Goal: Information Seeking & Learning: Find specific fact

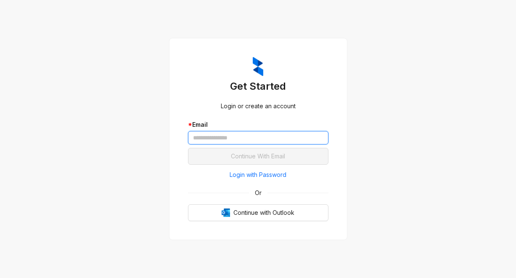
click at [199, 136] on input "text" at bounding box center [258, 137] width 141 height 13
click at [423, 74] on div "Get Started Login or create an account * Email Continue With Email Login with P…" at bounding box center [258, 139] width 516 height 278
click at [218, 137] on input "text" at bounding box center [258, 137] width 141 height 13
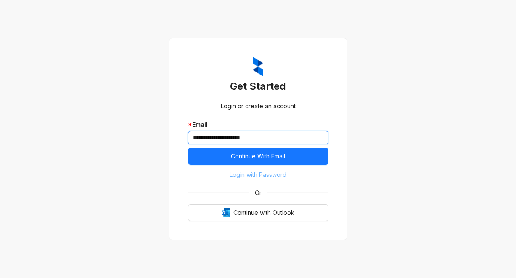
type input "**********"
click at [221, 176] on button "Login with Password" at bounding box center [258, 174] width 141 height 13
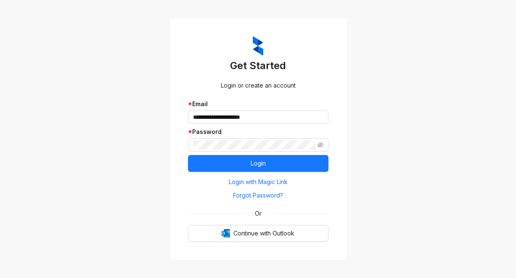
click at [399, 123] on div "**********" at bounding box center [258, 139] width 516 height 278
click at [319, 146] on icon "eye-invisible" at bounding box center [321, 144] width 6 height 5
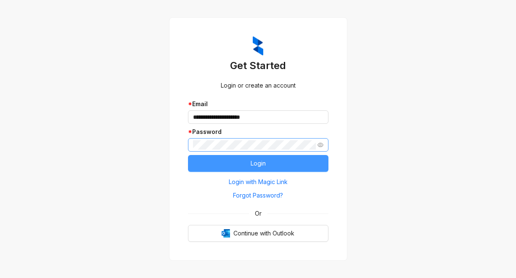
click at [263, 162] on span "Login" at bounding box center [258, 163] width 15 height 9
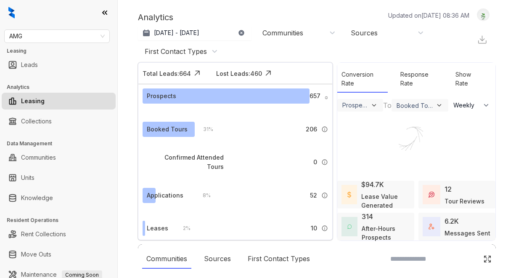
select select "******"
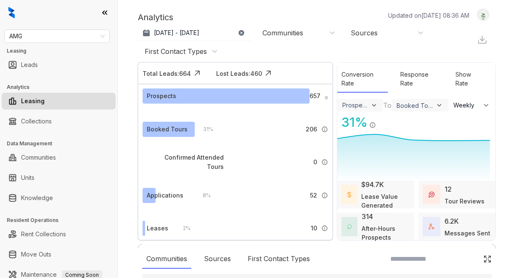
click at [495, 238] on div "Analytics Updated on Aug 21, 2025, 08:36 AM Jul 21, 2025 - Aug 20, 2025 Today L…" at bounding box center [317, 139] width 398 height 278
click at [42, 193] on link "Knowledge" at bounding box center [37, 197] width 32 height 17
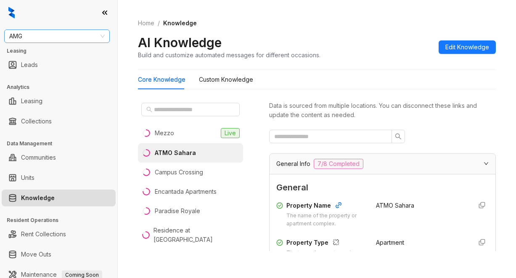
click at [30, 38] on span "AMG" at bounding box center [57, 36] width 96 height 13
type input "*******"
click at [34, 54] on div "Griffis Residential" at bounding box center [57, 52] width 92 height 9
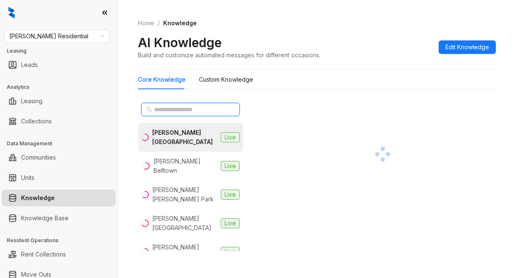
click at [163, 113] on input "text" at bounding box center [191, 109] width 74 height 9
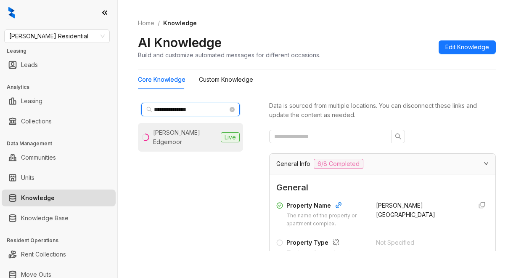
type input "**********"
click at [172, 129] on div "Griffis Edgemoor" at bounding box center [185, 137] width 64 height 19
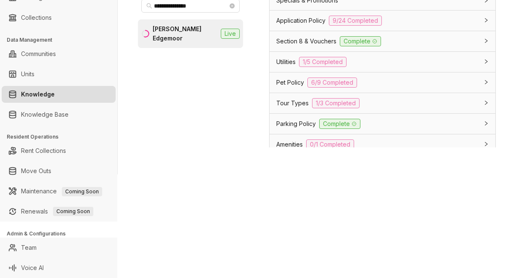
scroll to position [627, 0]
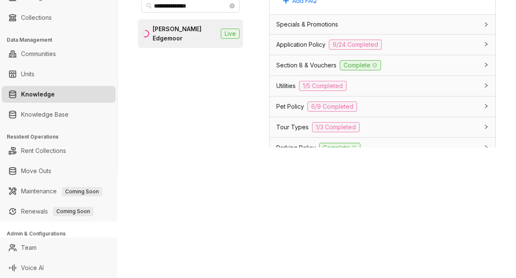
click at [278, 70] on span "Section 8 & Vouchers" at bounding box center [306, 65] width 60 height 9
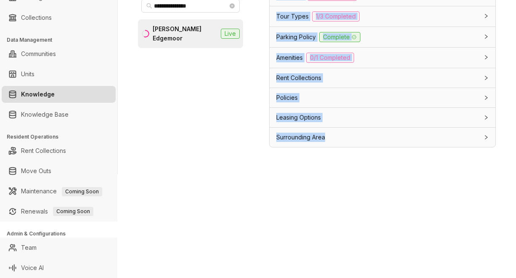
scroll to position [27, 0]
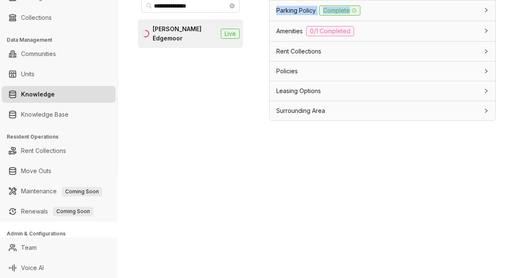
drag, startPoint x: 368, startPoint y: 46, endPoint x: 423, endPoint y: 9, distance: 66.0
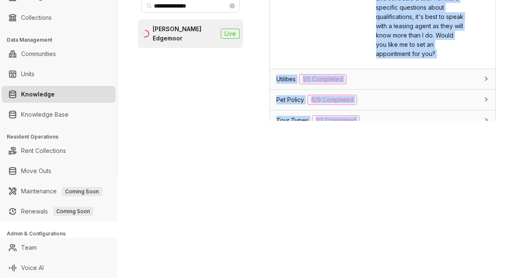
scroll to position [845, 0]
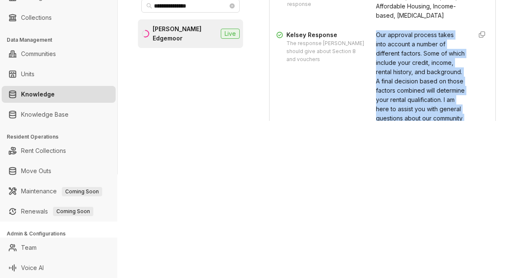
scroll to position [719, 0]
click at [411, 67] on span "Our approval process takes into account a number of different factors. Some of …" at bounding box center [420, 109] width 89 height 155
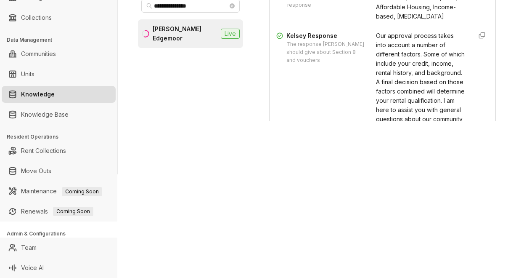
click at [368, 46] on div "Trigger Keywords Keywords that trigger this response Section 8, Voucher, Housin…" at bounding box center [382, 86] width 212 height 211
click at [376, 53] on span "Our approval process takes into account a number of different factors. Some of …" at bounding box center [420, 109] width 89 height 155
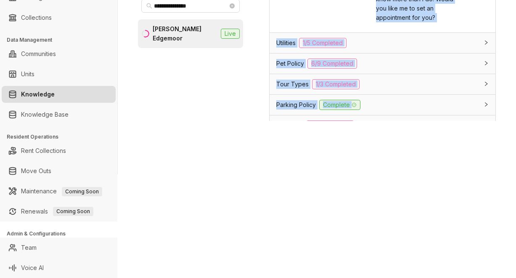
scroll to position [977, 0]
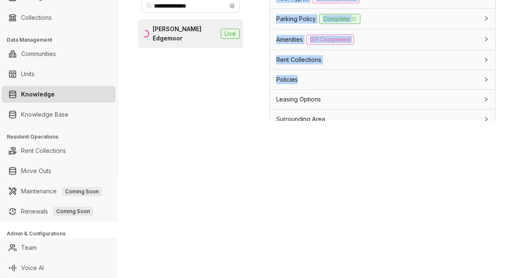
drag, startPoint x: 366, startPoint y: 42, endPoint x: 445, endPoint y: 73, distance: 84.8
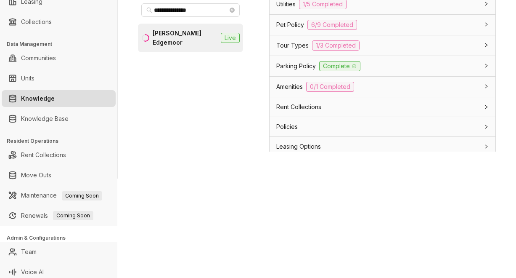
scroll to position [945, 0]
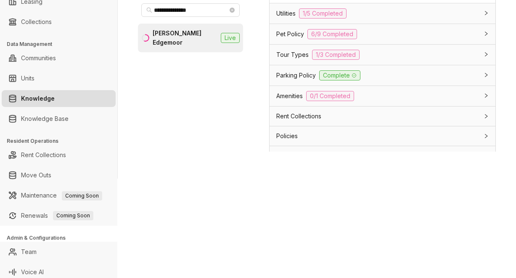
copy div "Our approval process takes into account a number of different factors. Some of …"
click at [430, 202] on div "**********" at bounding box center [258, 139] width 516 height 278
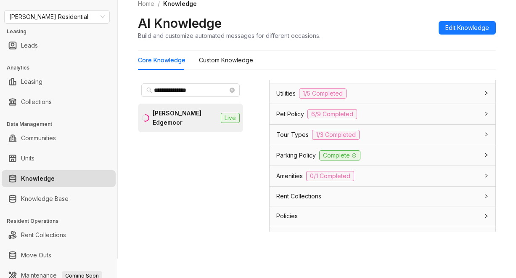
scroll to position [0, 0]
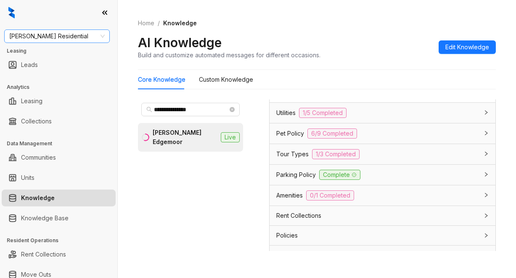
click at [66, 37] on span "Griffis Residential" at bounding box center [57, 36] width 96 height 13
type input "***"
click at [19, 53] on div "SfRent" at bounding box center [57, 52] width 92 height 9
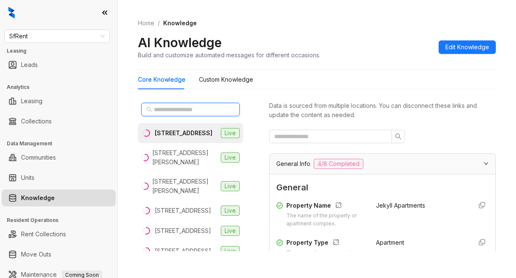
click at [177, 109] on input "text" at bounding box center [191, 109] width 74 height 9
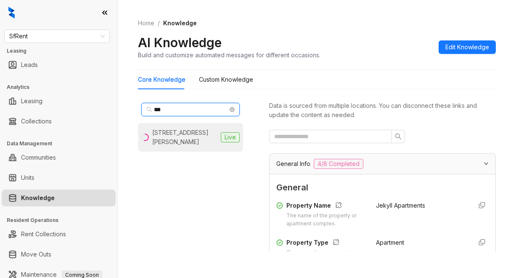
type input "***"
click at [187, 137] on div "930 Sutter St, San Francisco, CA" at bounding box center [184, 137] width 65 height 19
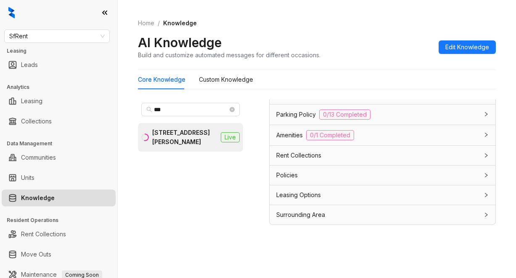
scroll to position [27, 0]
click at [309, 198] on span "Leasing Options" at bounding box center [298, 194] width 45 height 9
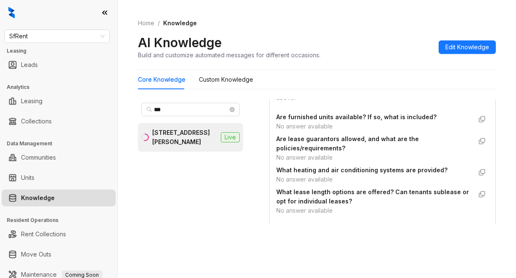
scroll to position [889, 0]
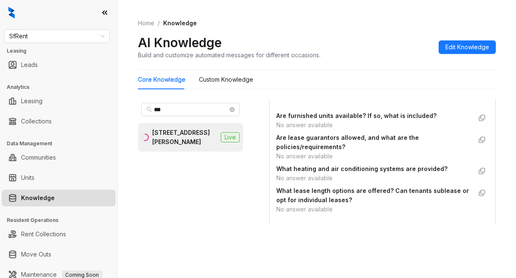
click at [400, 36] on div "AI Knowledge Build and customize automated messages for different occasions. Ed…" at bounding box center [317, 46] width 358 height 25
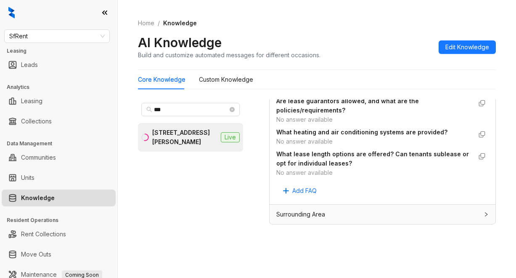
scroll to position [941, 0]
click at [216, 82] on Knowledge "Custom Knowledge" at bounding box center [226, 79] width 54 height 9
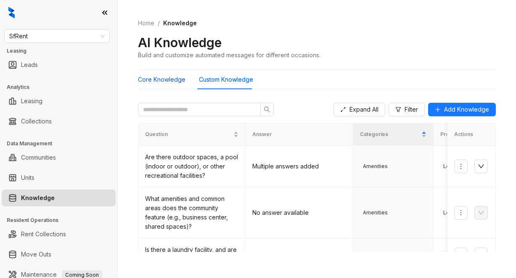
click at [163, 76] on Knowledge "Core Knowledge" at bounding box center [162, 79] width 48 height 9
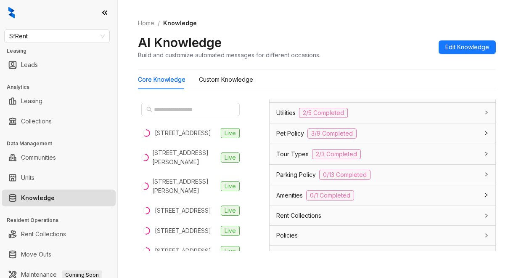
scroll to position [715, 0]
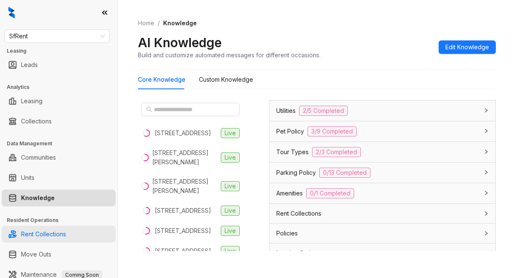
click at [66, 242] on link "Rent Collections" at bounding box center [43, 233] width 45 height 17
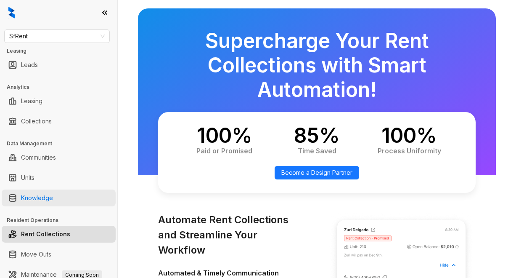
click at [32, 201] on link "Knowledge" at bounding box center [37, 197] width 32 height 17
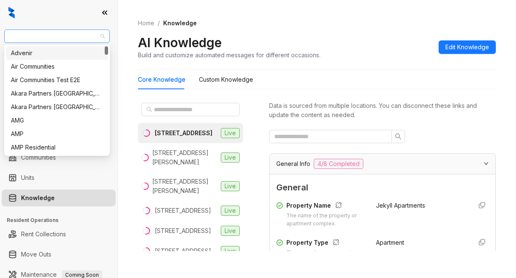
click at [61, 32] on span "SfRent" at bounding box center [57, 36] width 96 height 13
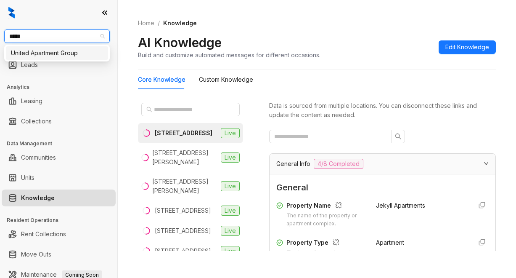
type input "******"
click at [71, 58] on div "United Apartment Group" at bounding box center [57, 52] width 102 height 13
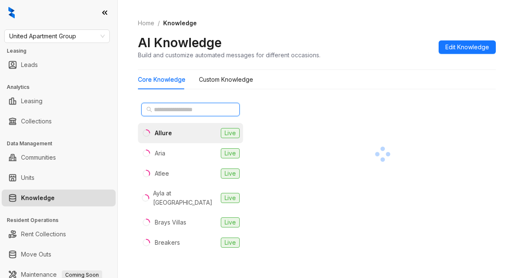
click at [182, 108] on input "text" at bounding box center [191, 109] width 74 height 9
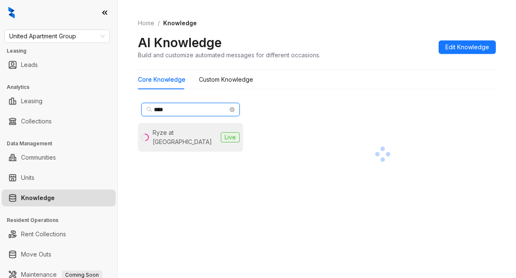
type input "****"
click at [193, 131] on div "Ryze at [GEOGRAPHIC_DATA]" at bounding box center [185, 137] width 65 height 19
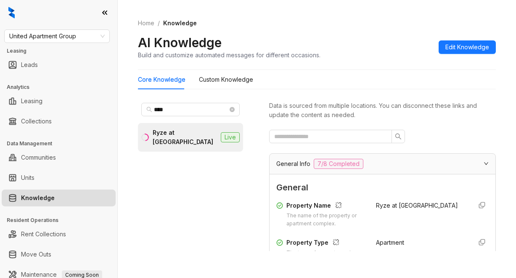
click at [391, 54] on div "AI Knowledge Build and customize automated messages for different occasions. Ed…" at bounding box center [317, 46] width 358 height 25
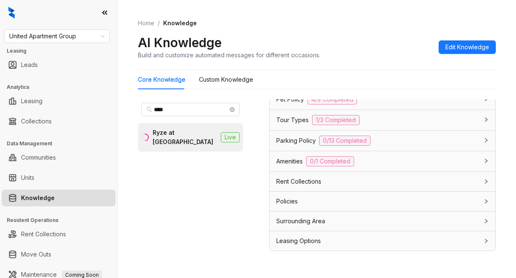
scroll to position [753, 0]
click at [308, 238] on span "Leasing Options" at bounding box center [298, 240] width 45 height 9
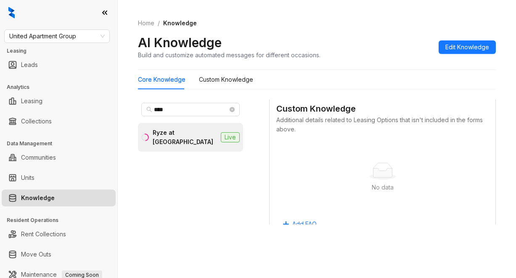
scroll to position [769, 0]
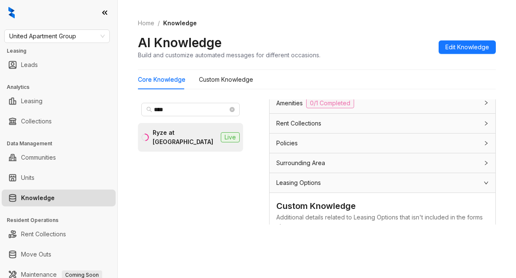
click at [299, 187] on span "Leasing Options" at bounding box center [298, 182] width 45 height 9
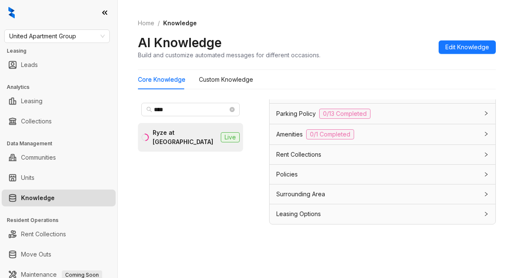
scroll to position [753, 0]
click at [301, 215] on span "Leasing Options" at bounding box center [298, 214] width 45 height 9
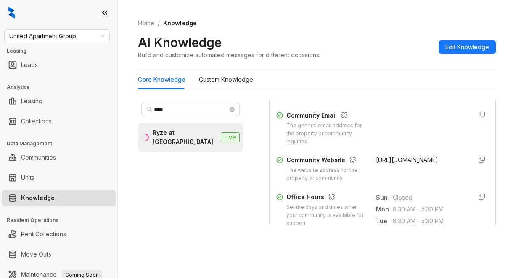
scroll to position [223, 0]
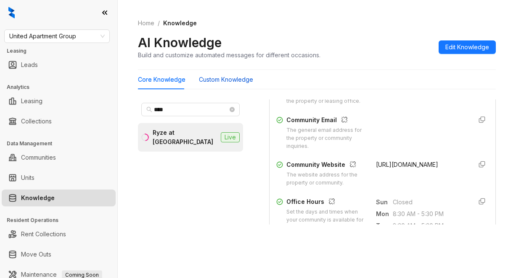
click at [236, 80] on Knowledge "Custom Knowledge" at bounding box center [226, 79] width 54 height 9
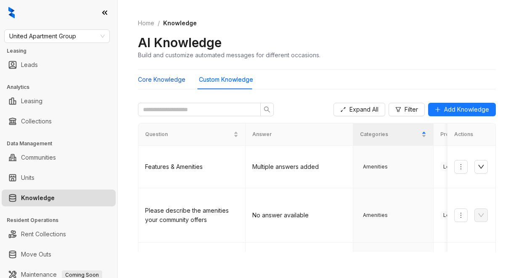
click at [155, 78] on Knowledge "Core Knowledge" at bounding box center [162, 79] width 48 height 9
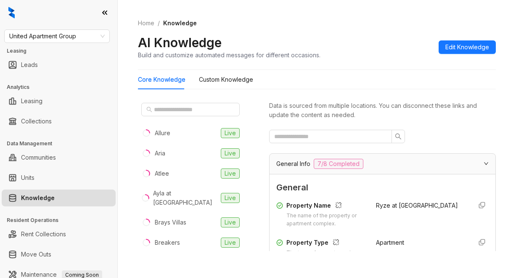
click at [385, 190] on span "General" at bounding box center [382, 187] width 212 height 13
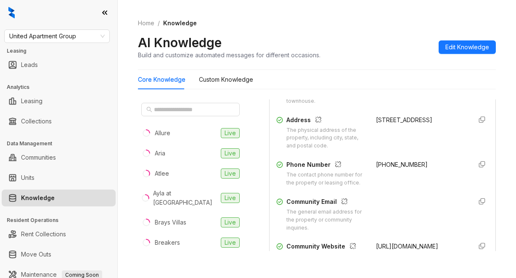
scroll to position [168, 0]
drag, startPoint x: 368, startPoint y: 166, endPoint x: 420, endPoint y: 168, distance: 52.2
click at [420, 168] on div "[PHONE_NUMBER]" at bounding box center [421, 172] width 90 height 27
copy span "[PHONE_NUMBER]"
click at [308, 263] on div "Home / Knowledge AI Knowledge Build and customize automated messages for differ…" at bounding box center [317, 139] width 398 height 278
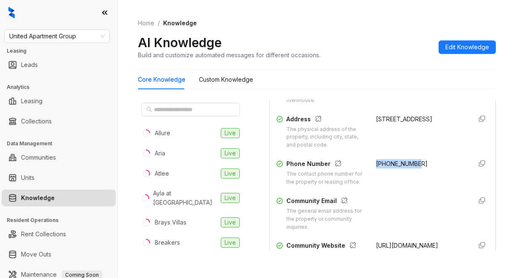
drag, startPoint x: 366, startPoint y: 162, endPoint x: 424, endPoint y: 167, distance: 57.8
click at [424, 167] on div "Phone Number The contact phone number for the property or leasing office. [PHON…" at bounding box center [382, 172] width 212 height 27
copy span "[PHONE_NUMBER]"
drag, startPoint x: 374, startPoint y: 66, endPoint x: 379, endPoint y: 65, distance: 4.9
click at [377, 66] on div "Home / Knowledge AI Knowledge Build and customize automated messages for differ…" at bounding box center [317, 132] width 358 height 249
